Goal: Task Accomplishment & Management: Manage account settings

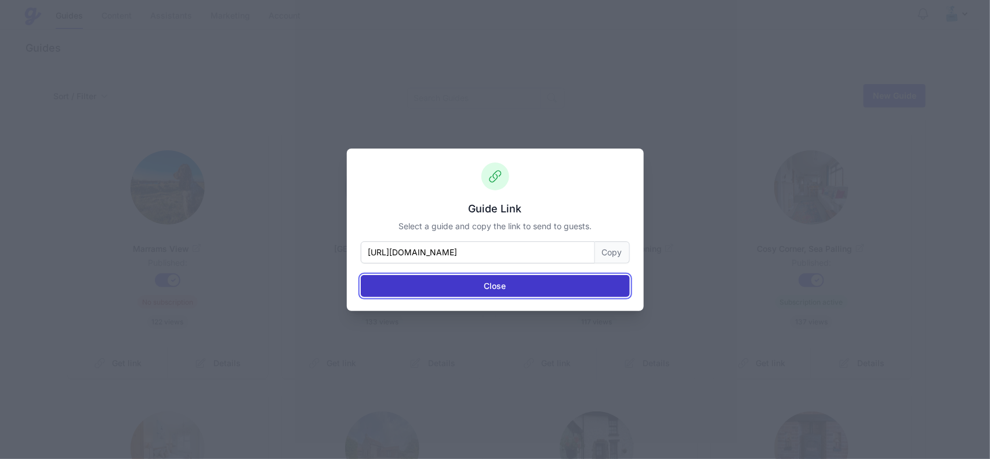
click at [550, 294] on button "Close" at bounding box center [495, 286] width 269 height 22
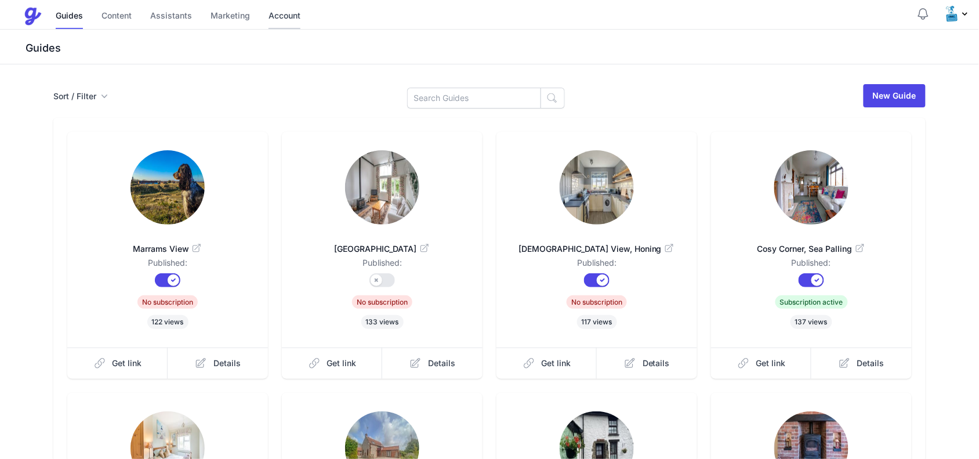
click at [269, 24] on link "Account" at bounding box center [285, 16] width 32 height 25
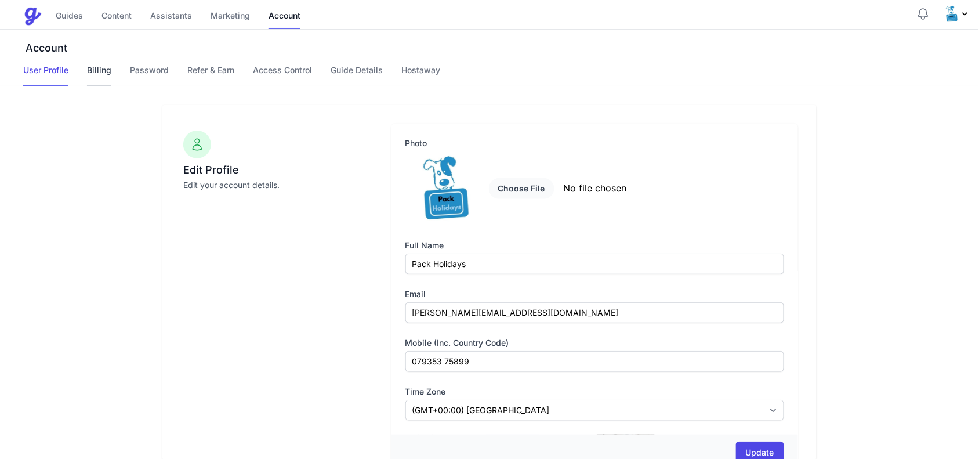
click at [101, 71] on link "Billing" at bounding box center [99, 75] width 24 height 22
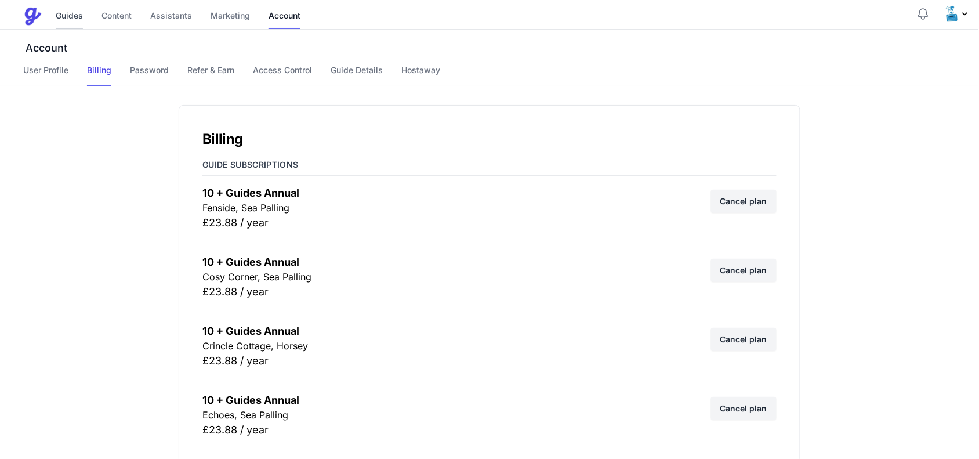
click at [61, 15] on link "Guides" at bounding box center [69, 16] width 27 height 25
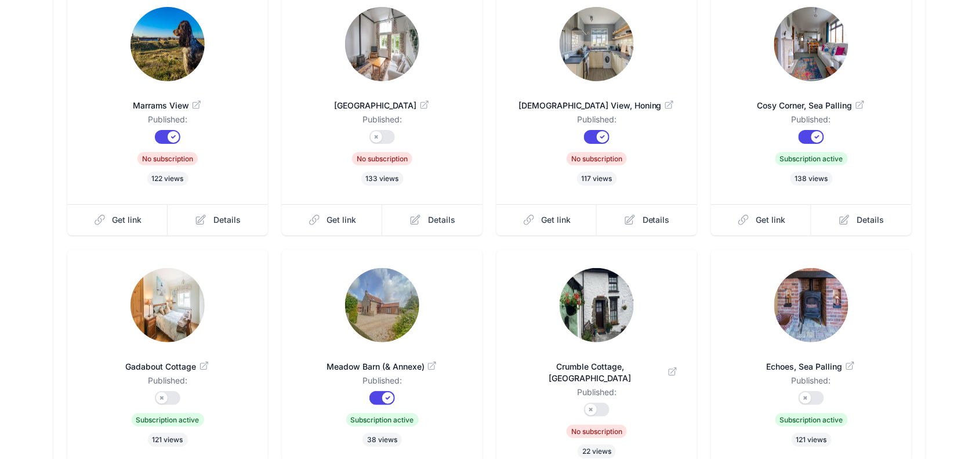
scroll to position [217, 0]
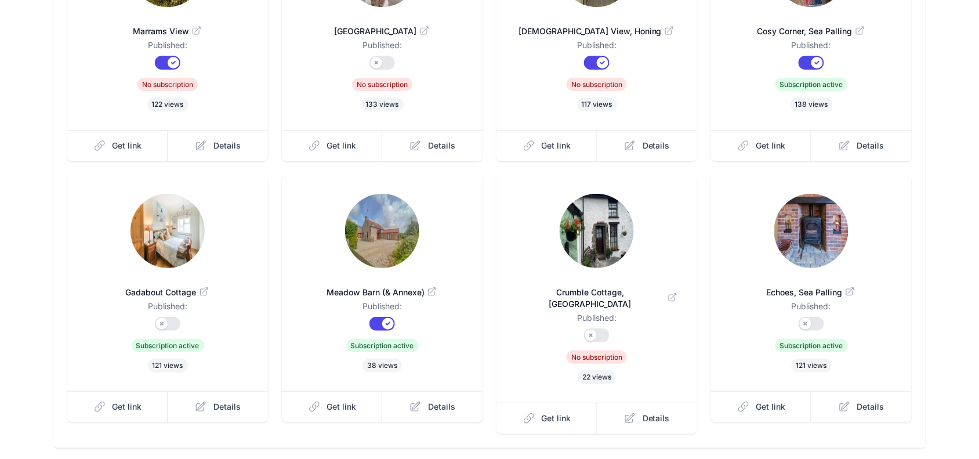
click at [371, 235] on img at bounding box center [382, 231] width 74 height 74
